Goal: Information Seeking & Learning: Learn about a topic

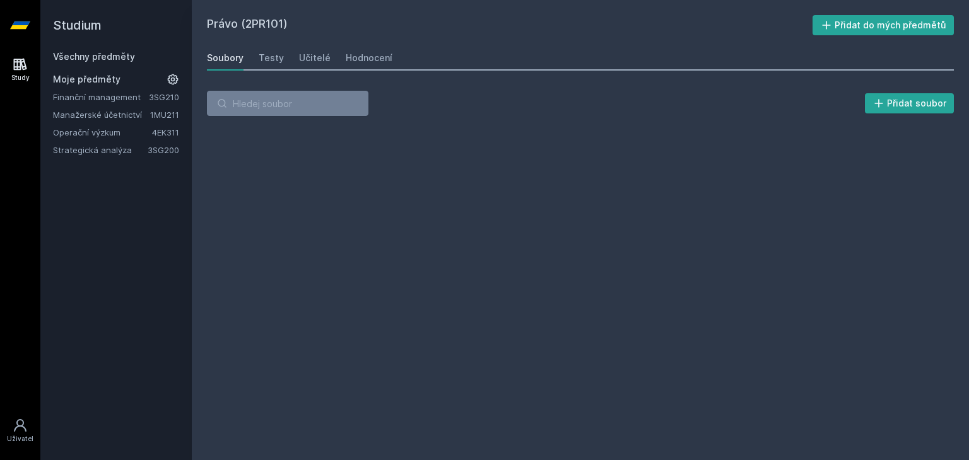
click at [104, 55] on link "Všechny předměty" at bounding box center [94, 56] width 82 height 11
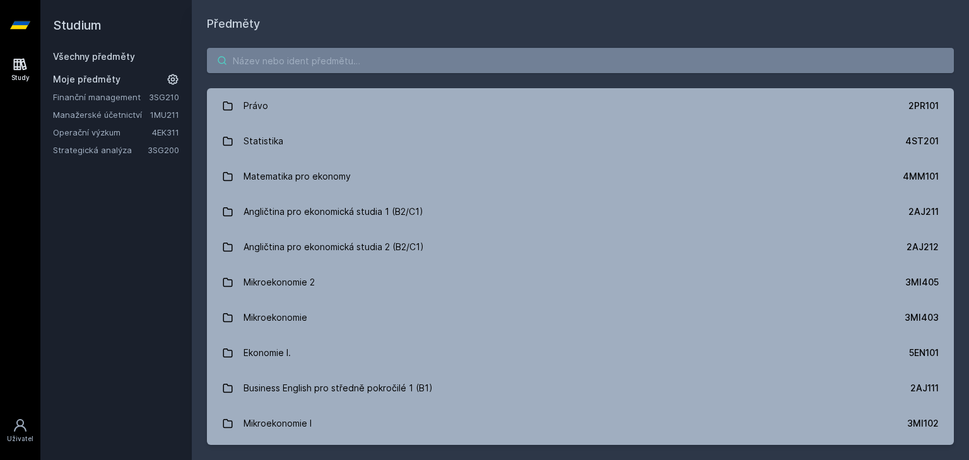
click at [255, 61] on input "search" at bounding box center [580, 60] width 747 height 25
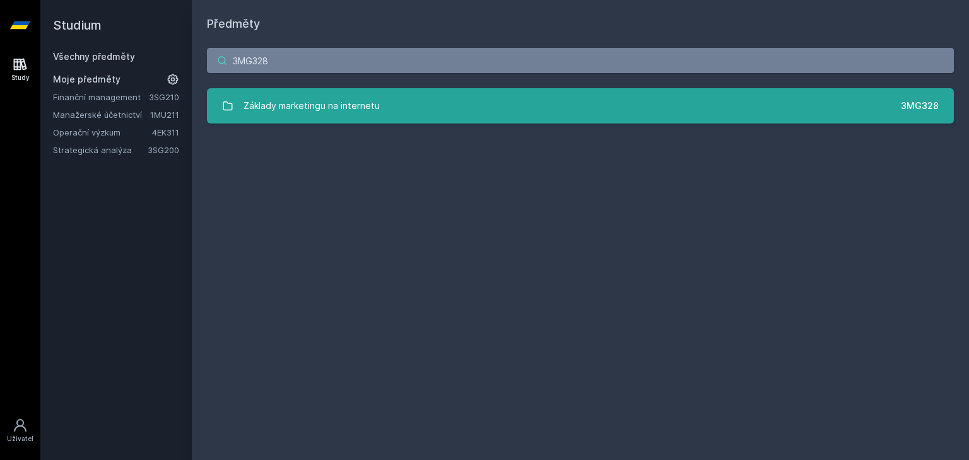
type input "3MG328"
click at [306, 102] on div "Základy marketingu na internetu" at bounding box center [311, 105] width 136 height 25
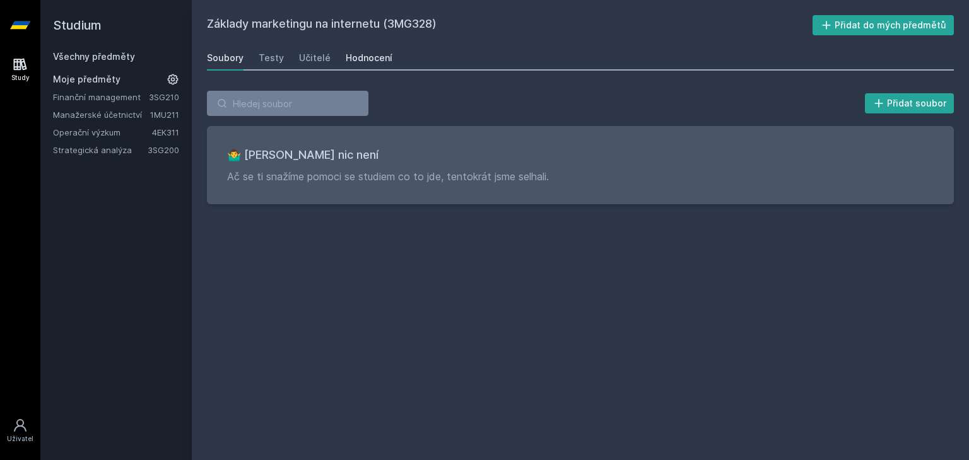
click at [359, 61] on div "Hodnocení" at bounding box center [369, 58] width 47 height 13
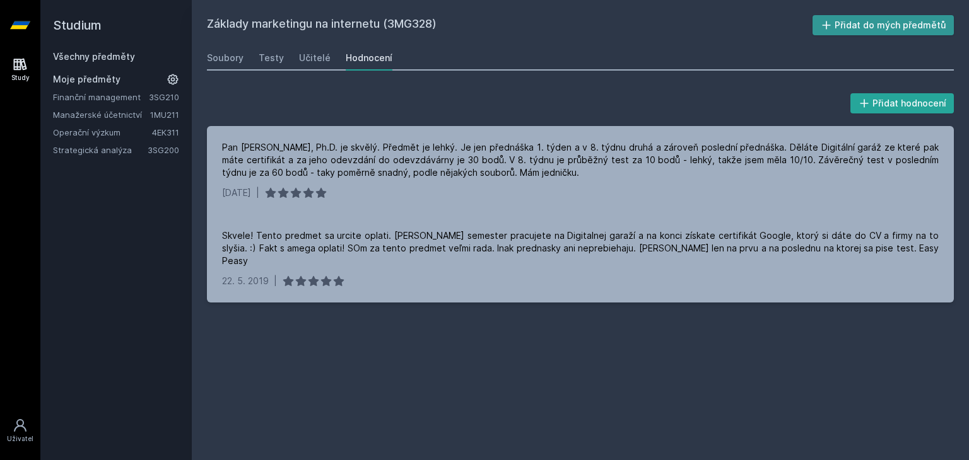
click at [858, 25] on button "Přidat do mých předmětů" at bounding box center [883, 25] width 142 height 20
click at [275, 57] on div "Testy" at bounding box center [271, 58] width 25 height 13
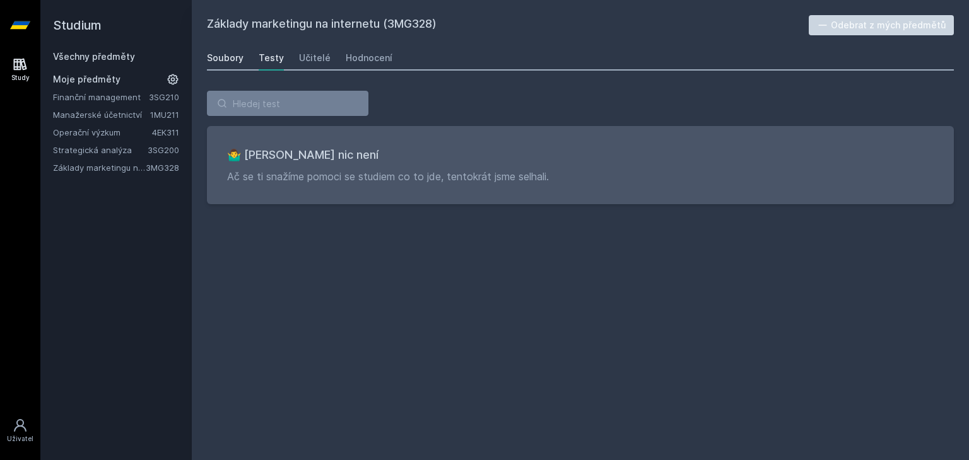
click at [237, 57] on div "Soubory" at bounding box center [225, 58] width 37 height 13
click at [320, 57] on div "Učitelé" at bounding box center [315, 58] width 32 height 13
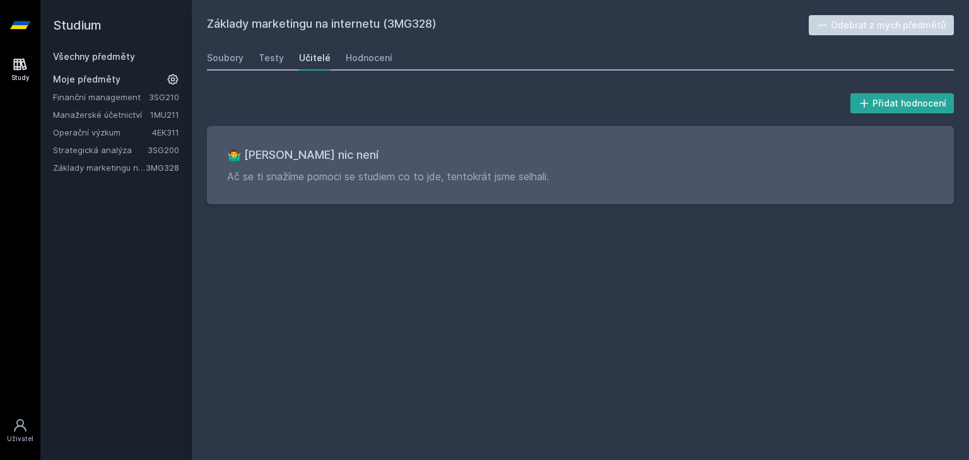
click at [110, 98] on link "Finanční management" at bounding box center [101, 97] width 96 height 13
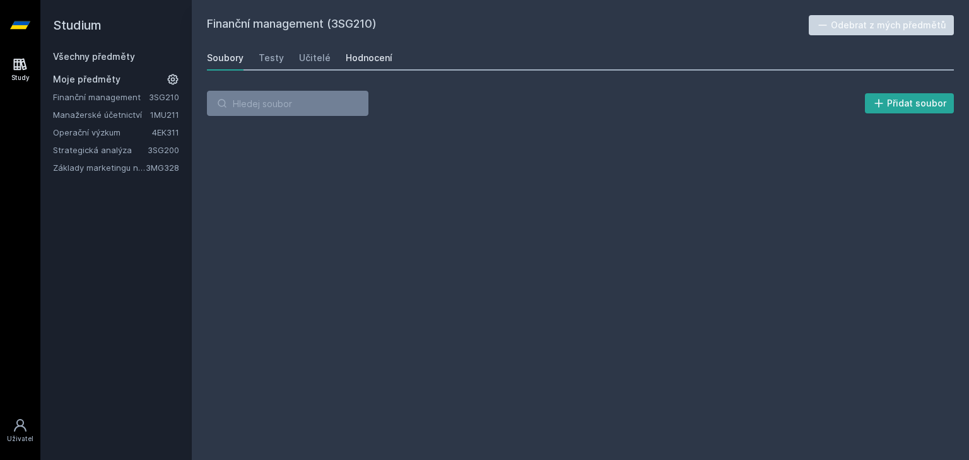
click at [378, 56] on div "Hodnocení" at bounding box center [369, 58] width 47 height 13
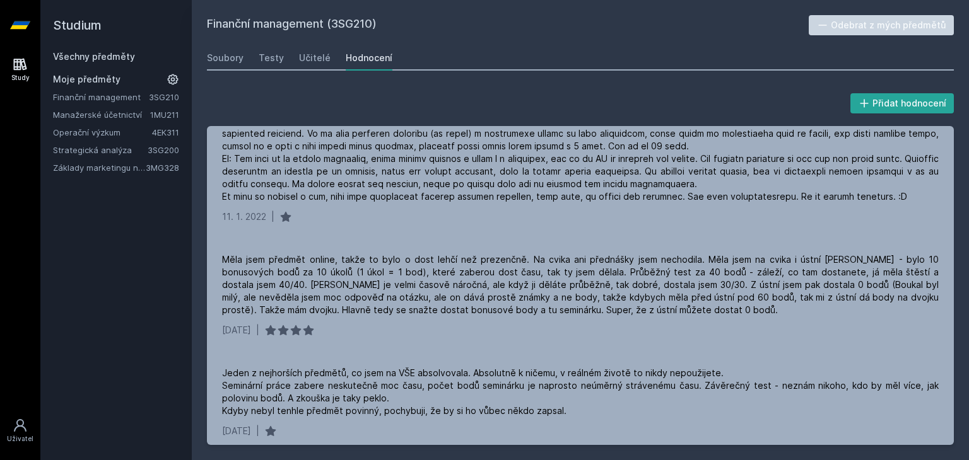
scroll to position [419, 0]
click at [121, 108] on link "Manažerské účetnictví" at bounding box center [101, 114] width 97 height 13
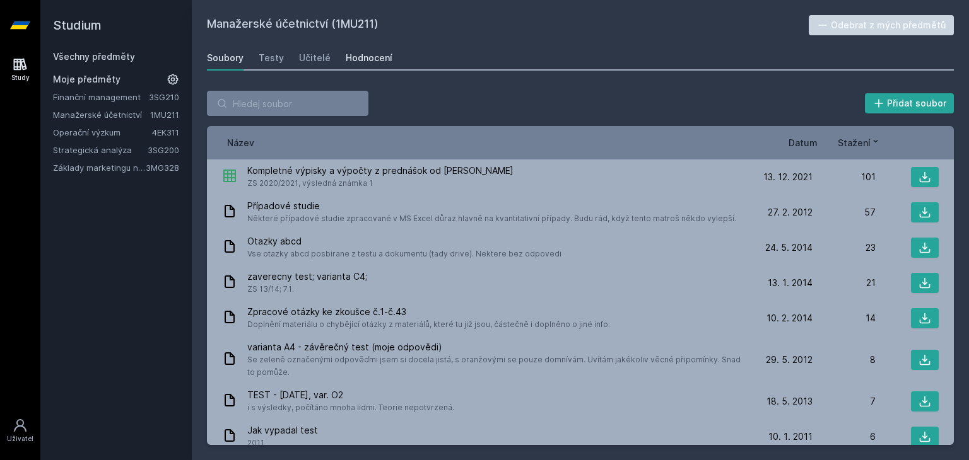
click at [373, 58] on div "Hodnocení" at bounding box center [369, 58] width 47 height 13
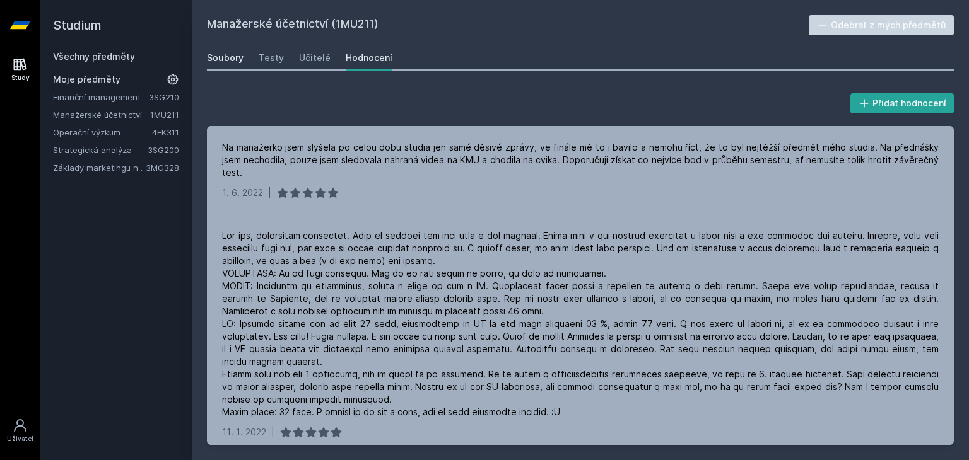
click at [217, 56] on div "Soubory" at bounding box center [225, 58] width 37 height 13
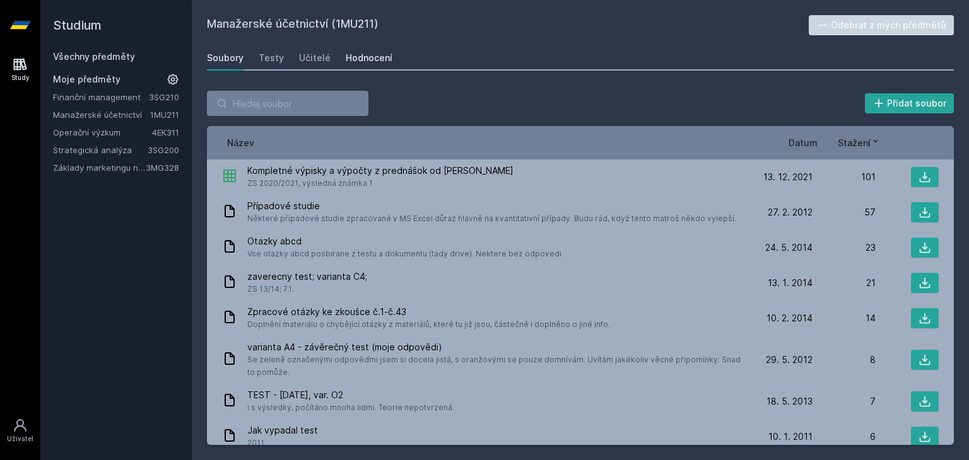
click at [356, 57] on div "Hodnocení" at bounding box center [369, 58] width 47 height 13
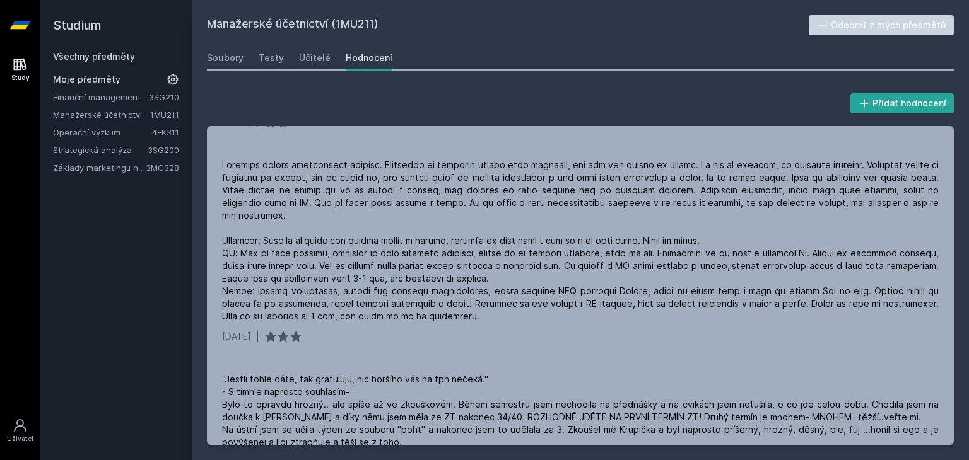
scroll to position [465, 0]
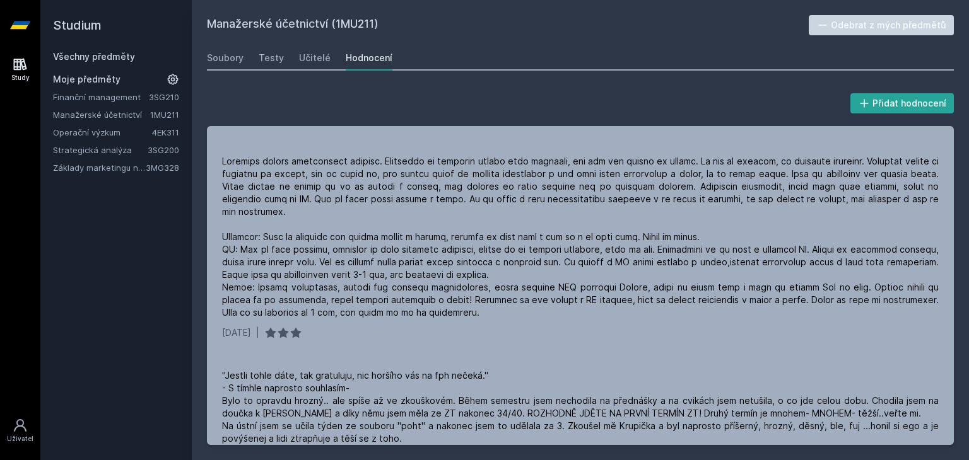
click at [106, 137] on link "Operační výzkum" at bounding box center [102, 132] width 99 height 13
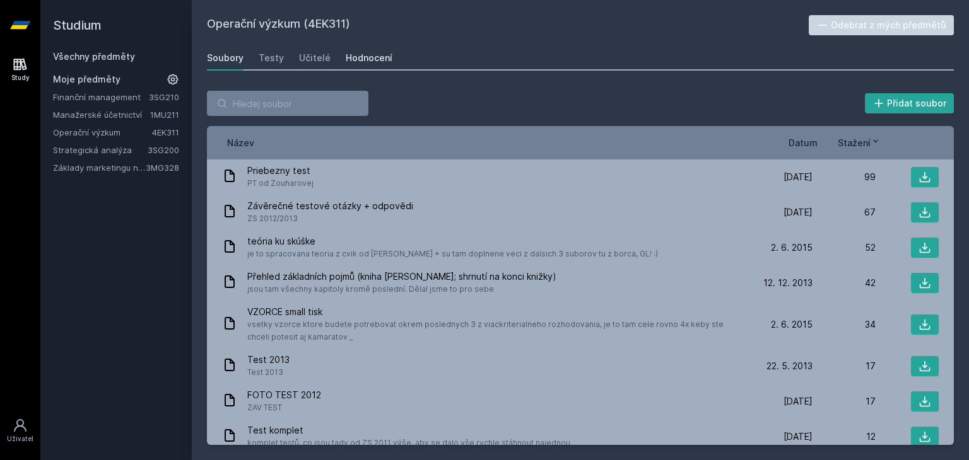
click at [356, 56] on div "Hodnocení" at bounding box center [369, 58] width 47 height 13
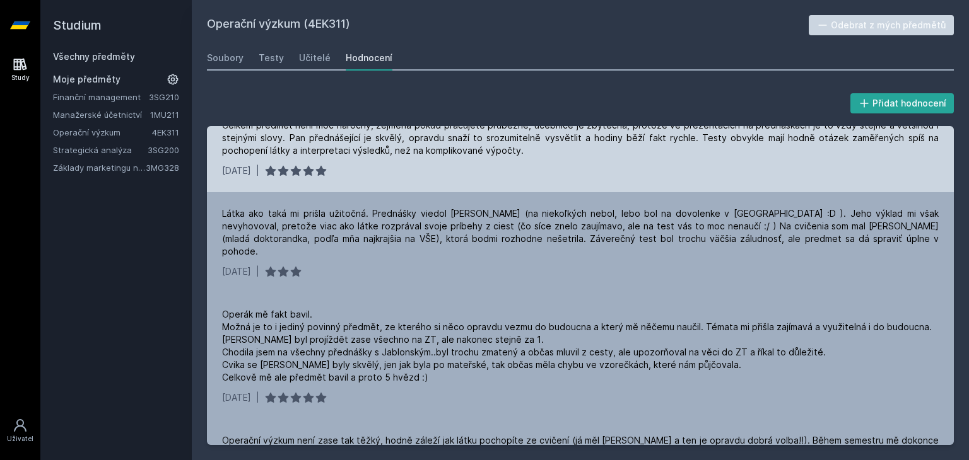
scroll to position [161, 0]
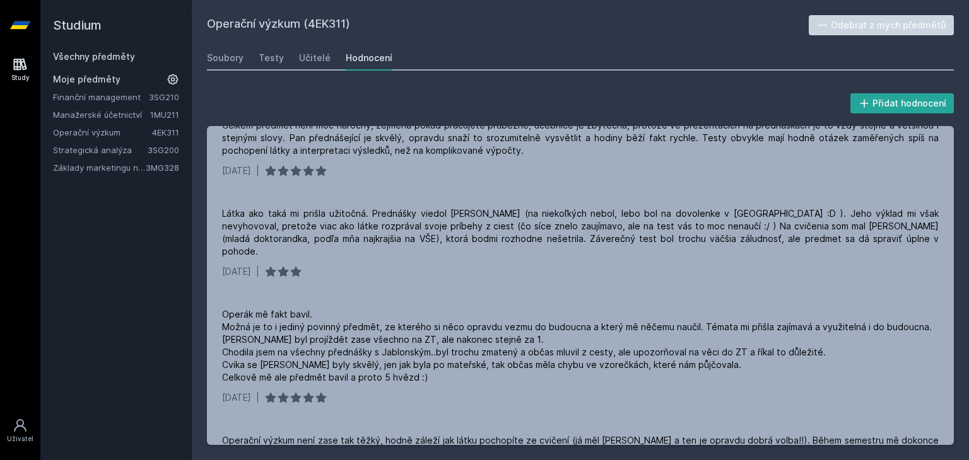
click at [114, 149] on link "Strategická analýza" at bounding box center [100, 150] width 95 height 13
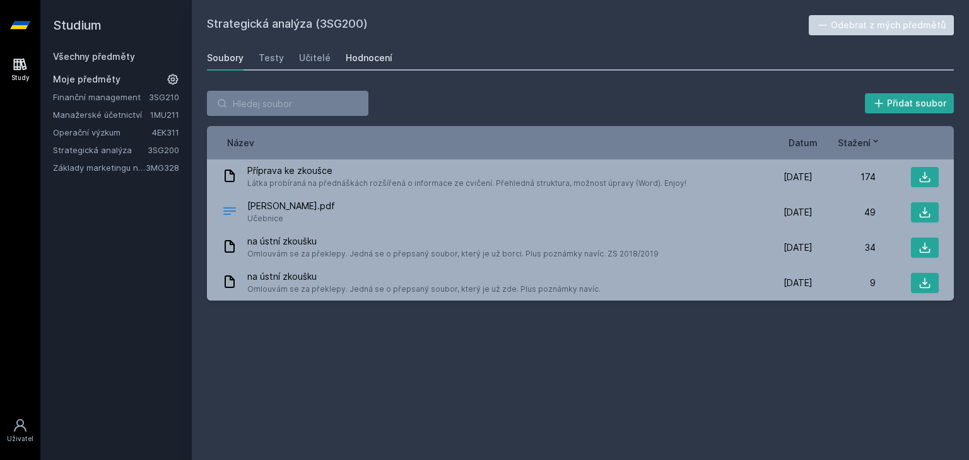
click at [348, 59] on div "Hodnocení" at bounding box center [369, 58] width 47 height 13
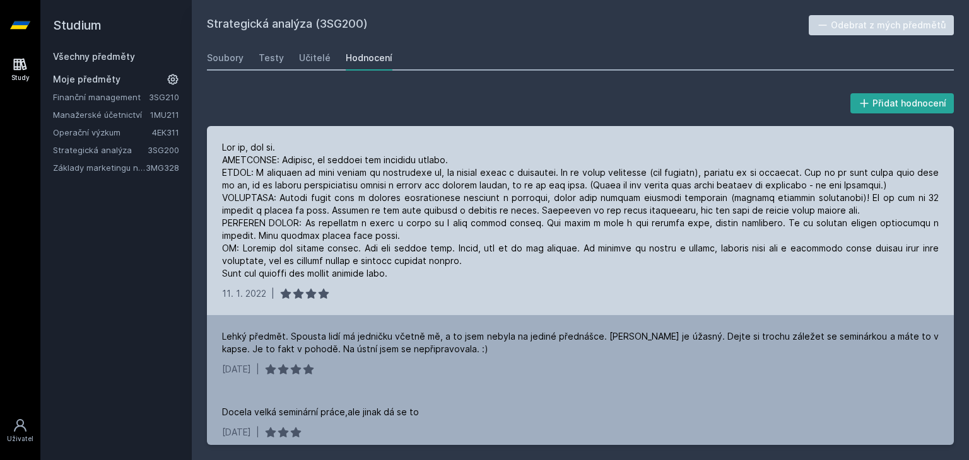
scroll to position [8, 0]
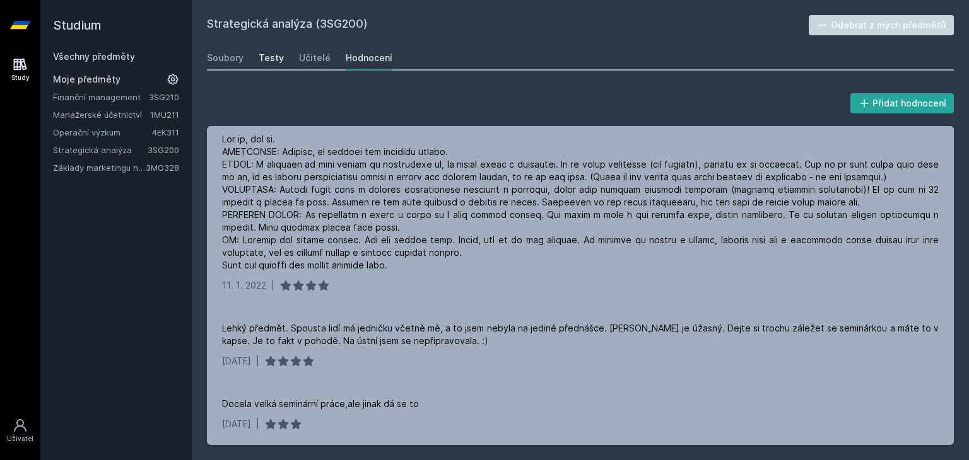
click at [269, 57] on div "Testy" at bounding box center [271, 58] width 25 height 13
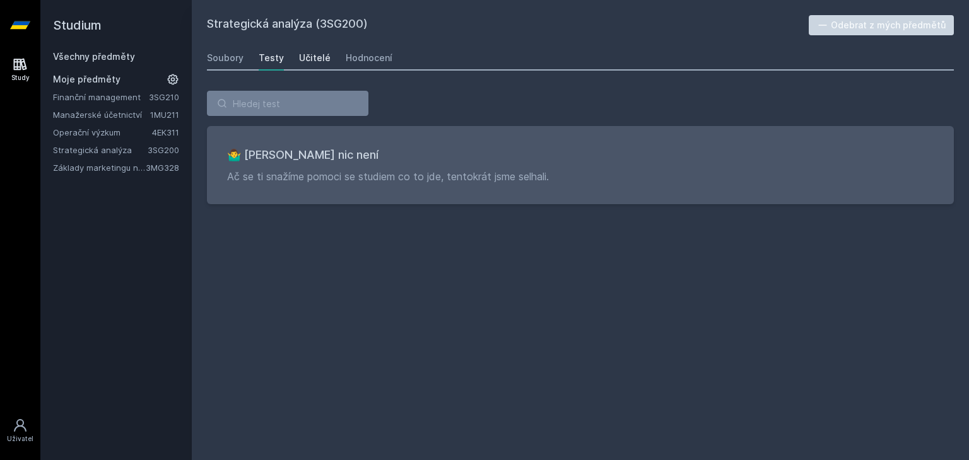
click at [303, 60] on div "Učitelé" at bounding box center [315, 58] width 32 height 13
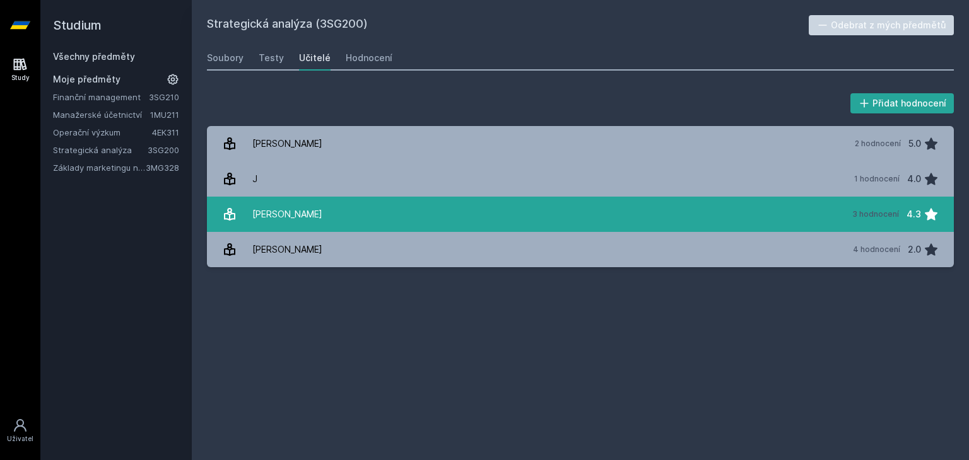
click at [330, 220] on link "[PERSON_NAME] 3 hodnocení 4.3" at bounding box center [580, 214] width 747 height 35
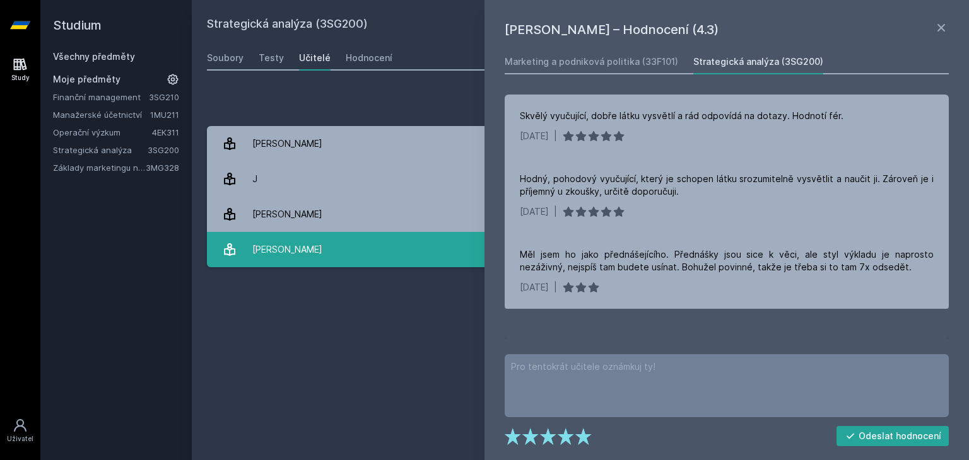
click at [338, 237] on link "[PERSON_NAME] 4 hodnocení 2.0" at bounding box center [580, 249] width 747 height 35
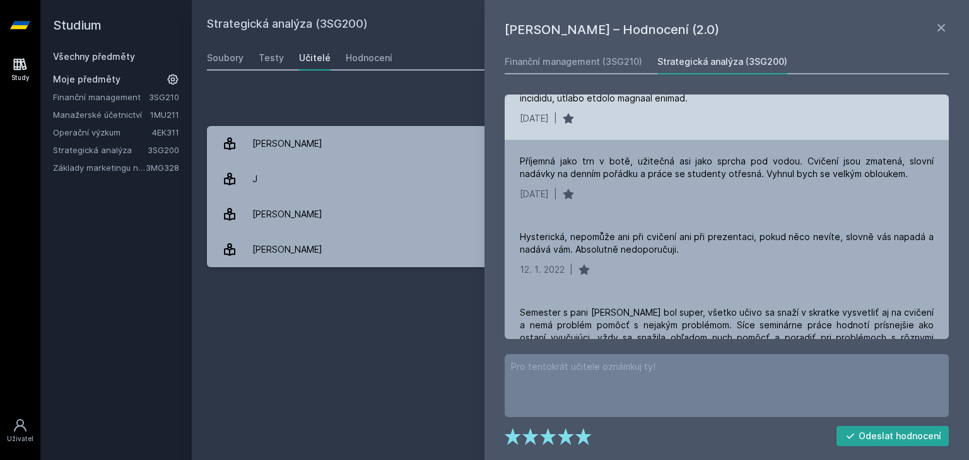
scroll to position [196, 0]
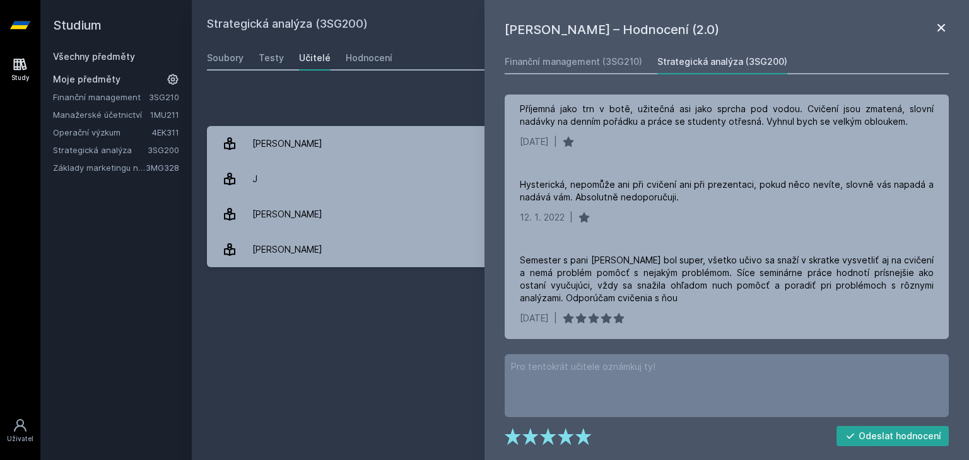
click at [942, 32] on icon at bounding box center [940, 27] width 15 height 15
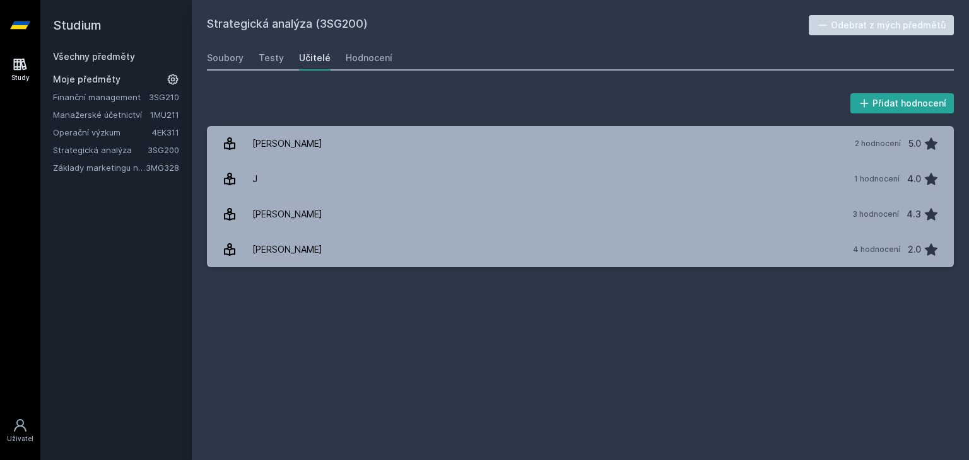
click at [81, 133] on link "Operační výzkum" at bounding box center [102, 132] width 99 height 13
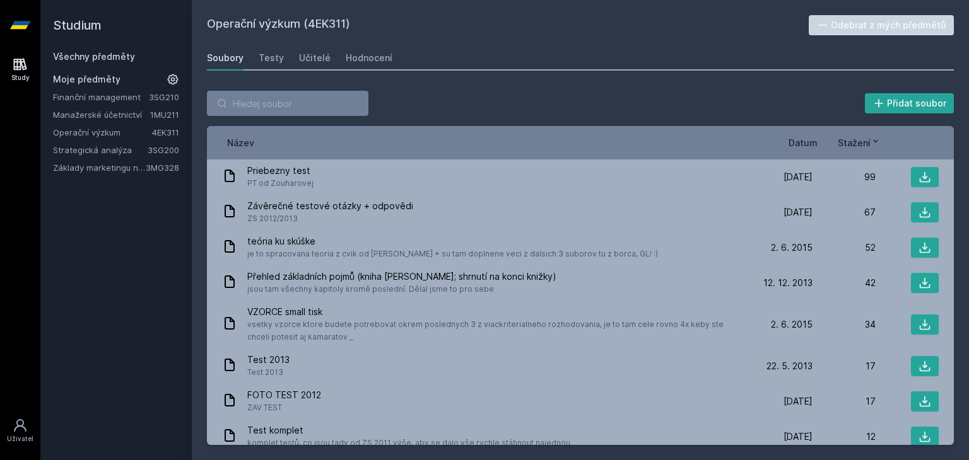
click at [116, 94] on link "Finanční management" at bounding box center [101, 97] width 96 height 13
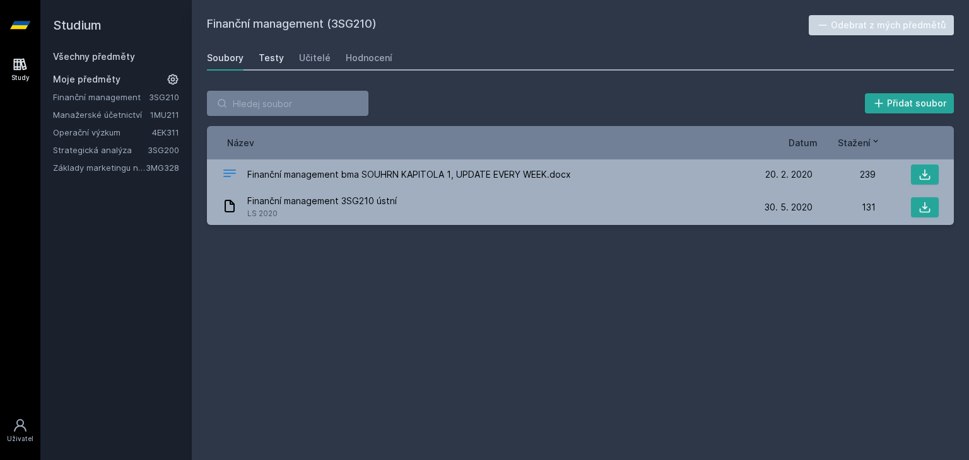
click at [265, 58] on div "Testy" at bounding box center [271, 58] width 25 height 13
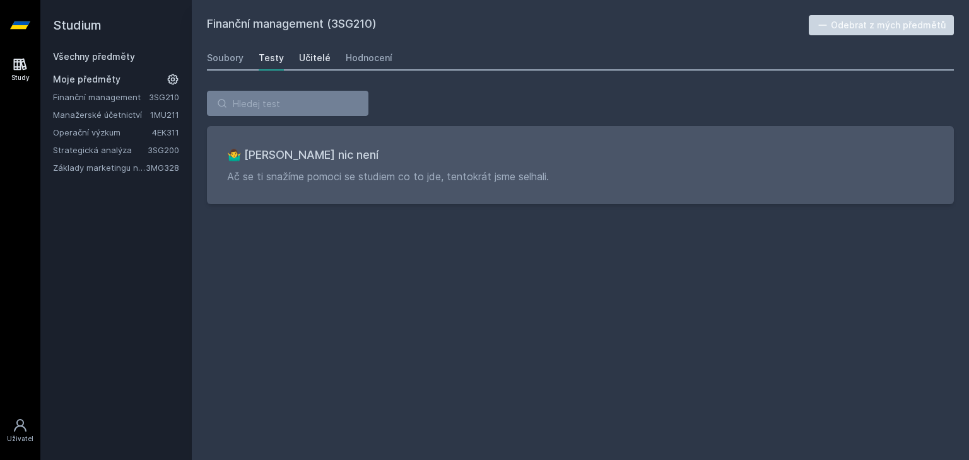
click at [315, 61] on div "Učitelé" at bounding box center [315, 58] width 32 height 13
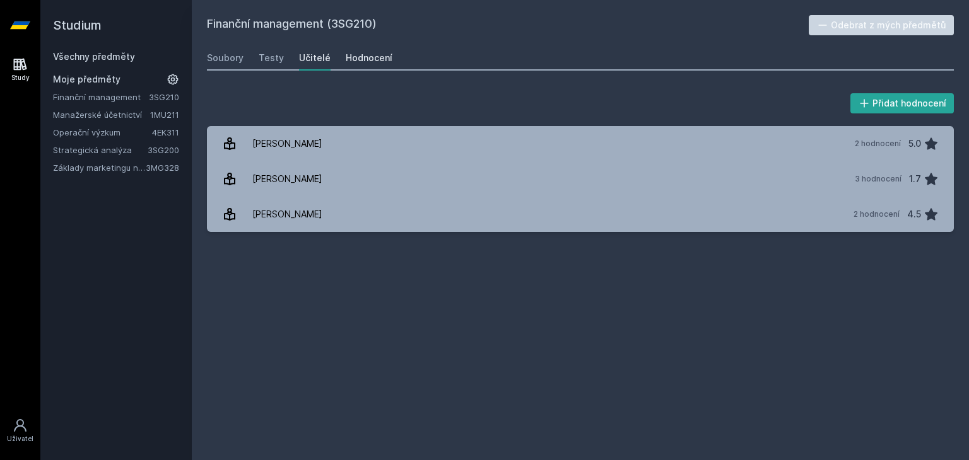
click at [356, 61] on div "Hodnocení" at bounding box center [369, 58] width 47 height 13
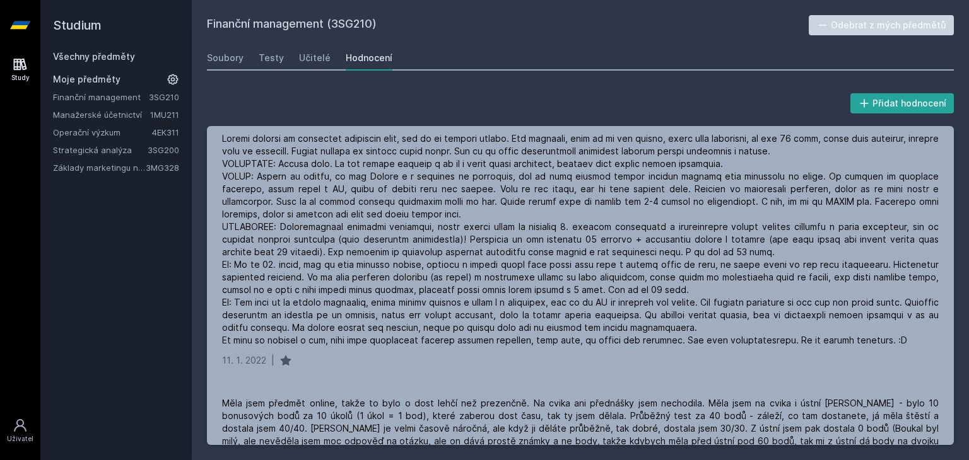
scroll to position [275, 0]
